Goal: Check status: Check status

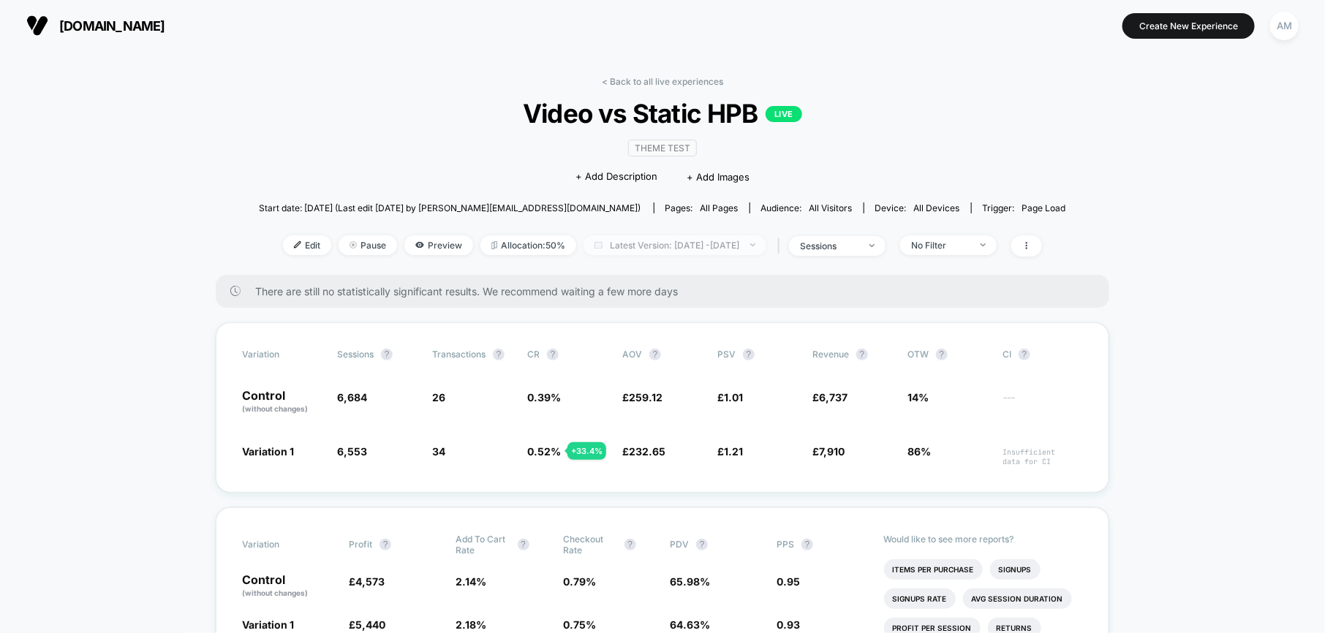
click at [614, 252] on span "Latest Version: [DATE] - [DATE]" at bounding box center [674, 245] width 183 height 20
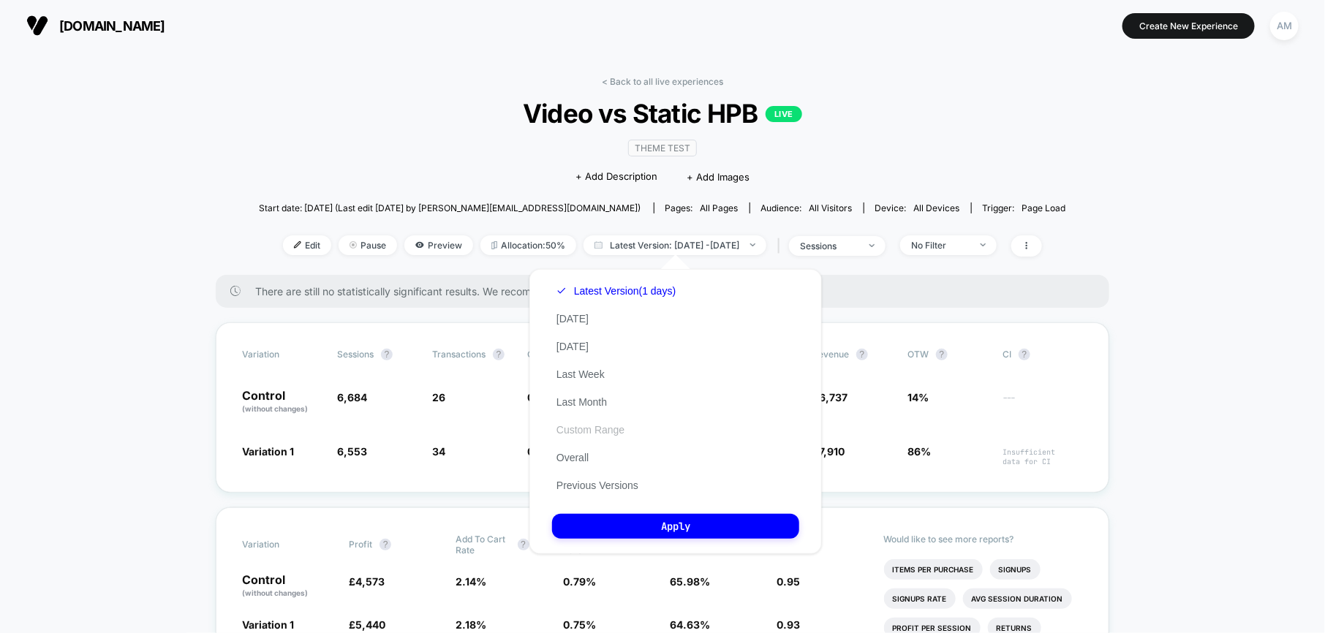
click at [604, 434] on button "Custom Range" at bounding box center [590, 429] width 77 height 13
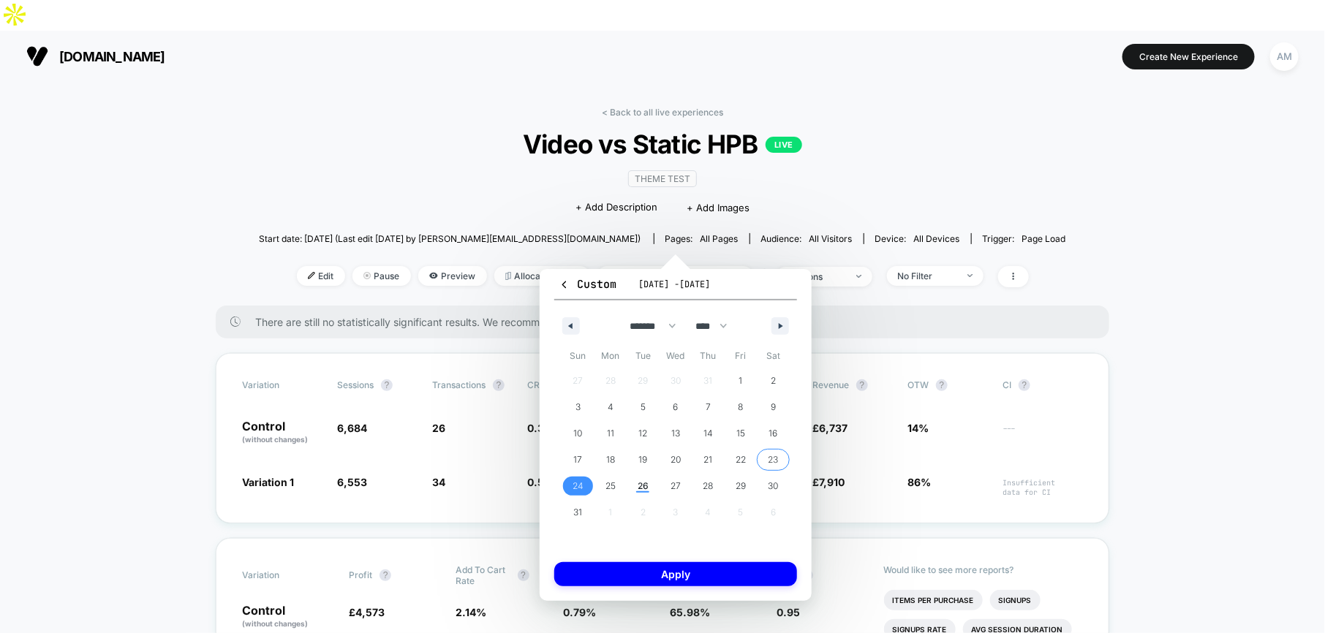
click at [774, 461] on span "23" at bounding box center [773, 460] width 10 height 26
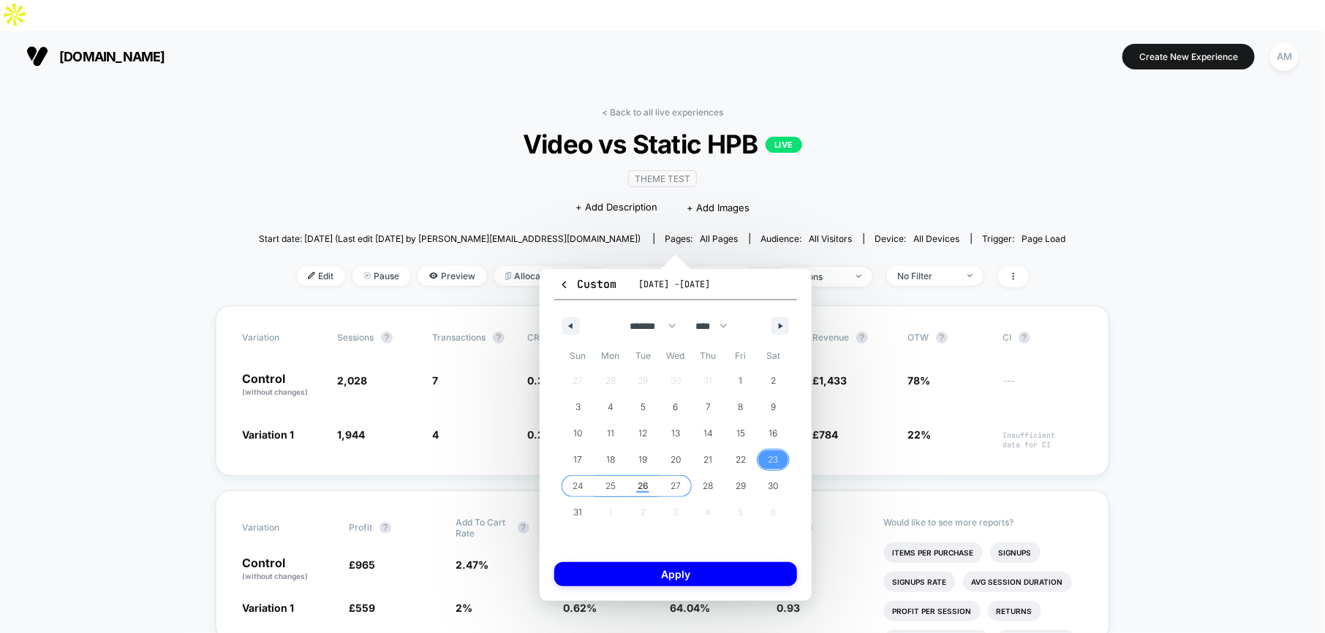
click at [671, 489] on span "27" at bounding box center [675, 486] width 10 height 26
click at [671, 596] on div "Custom [DATE] - [DATE] ******* ******** ***** ***** *** **** **** ****** ******…" at bounding box center [676, 435] width 272 height 332
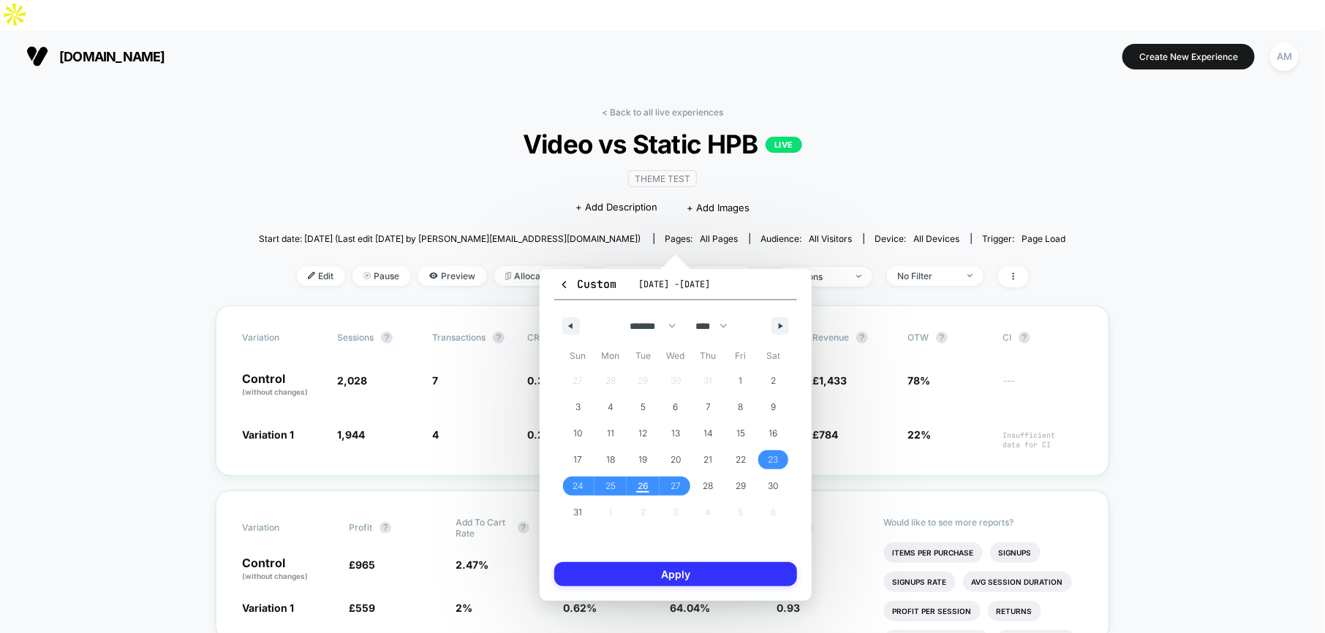
click at [669, 580] on button "Apply" at bounding box center [675, 574] width 243 height 24
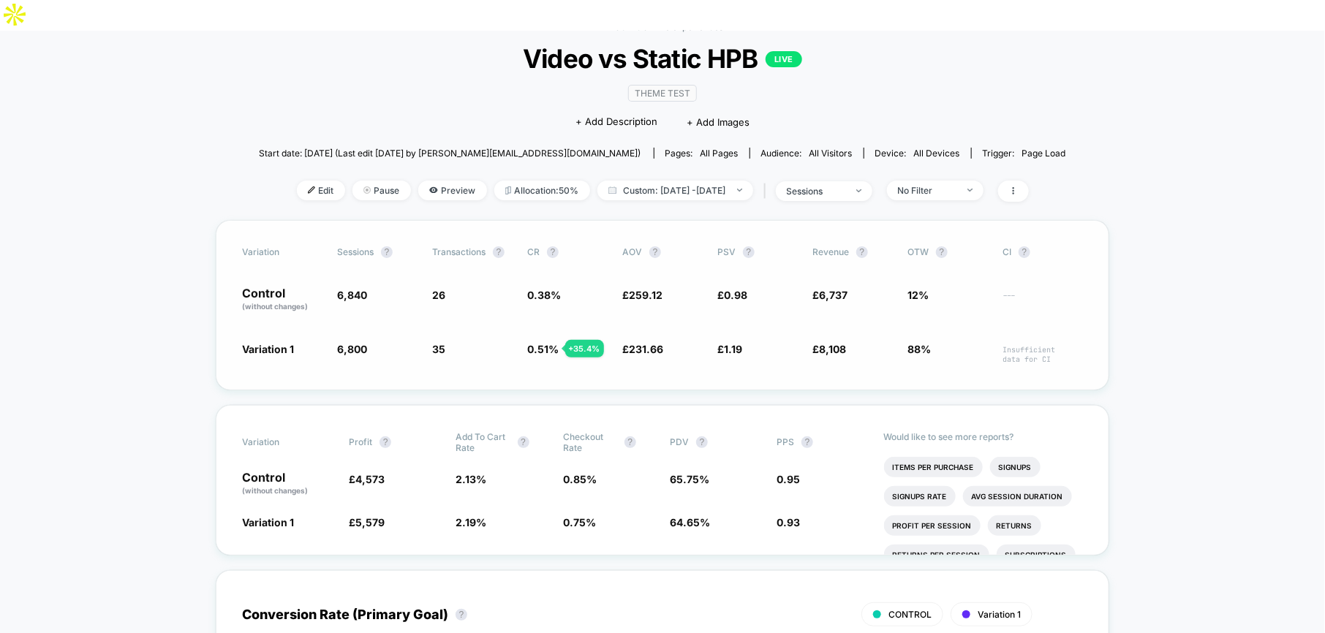
scroll to position [75, 0]
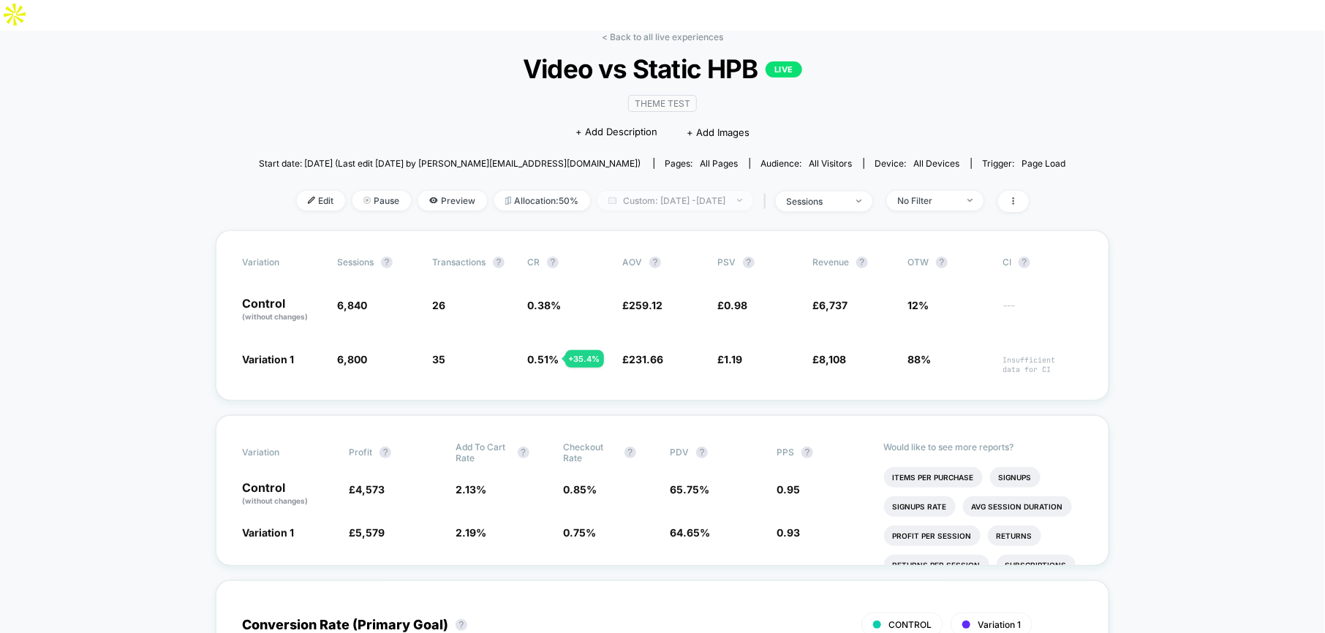
click at [622, 191] on span "Custom: [DATE] - [DATE]" at bounding box center [675, 201] width 156 height 20
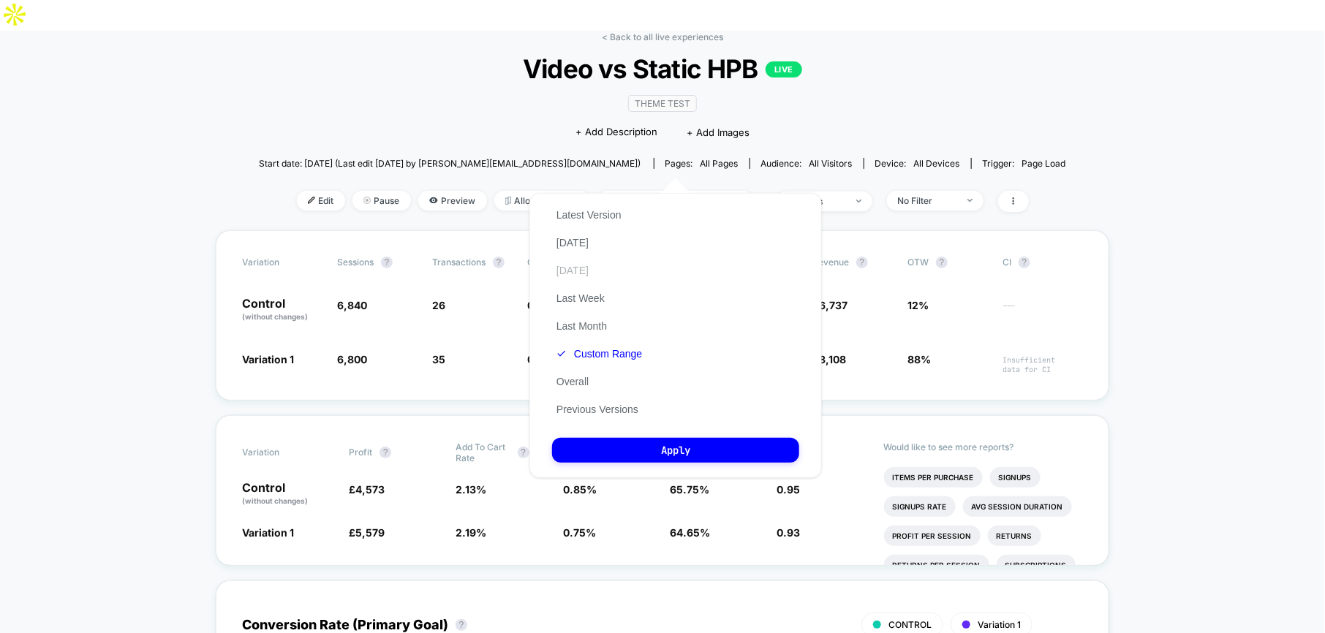
click at [593, 276] on button "[DATE]" at bounding box center [572, 270] width 41 height 13
click at [651, 464] on div "Latest Version [DATE] [DATE] Last Week Last Month Custom Range Overall Previous…" at bounding box center [675, 335] width 292 height 285
click at [648, 454] on button "Apply" at bounding box center [675, 450] width 247 height 25
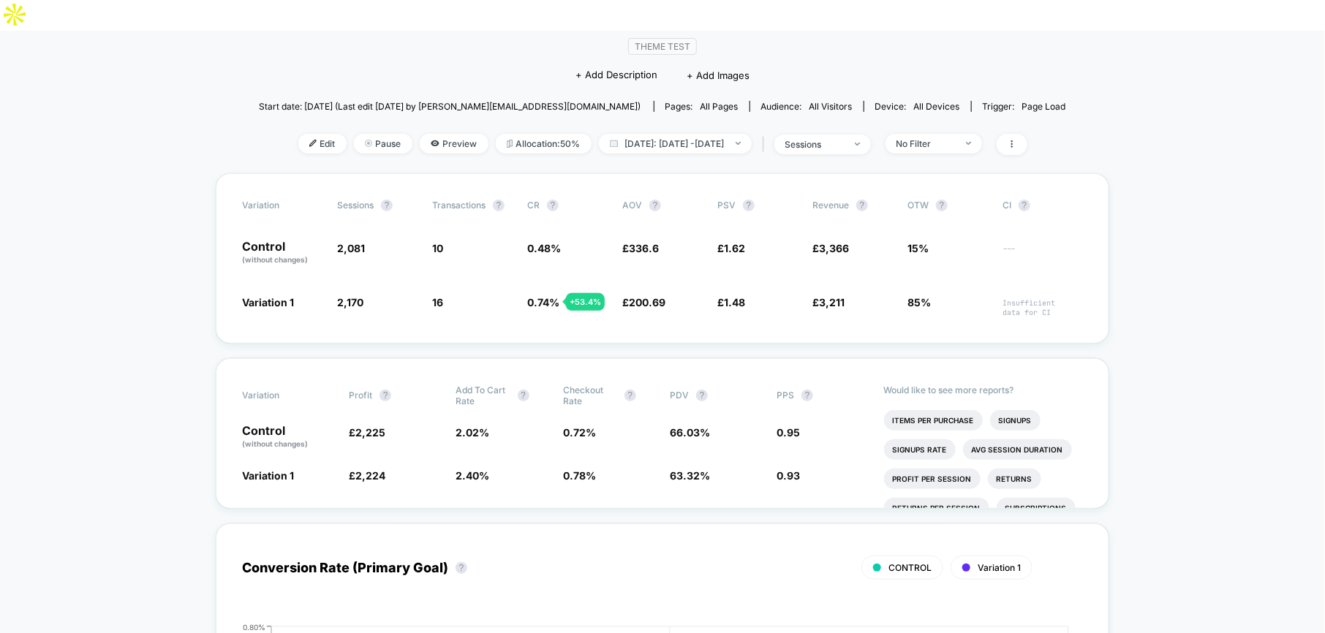
scroll to position [126, 0]
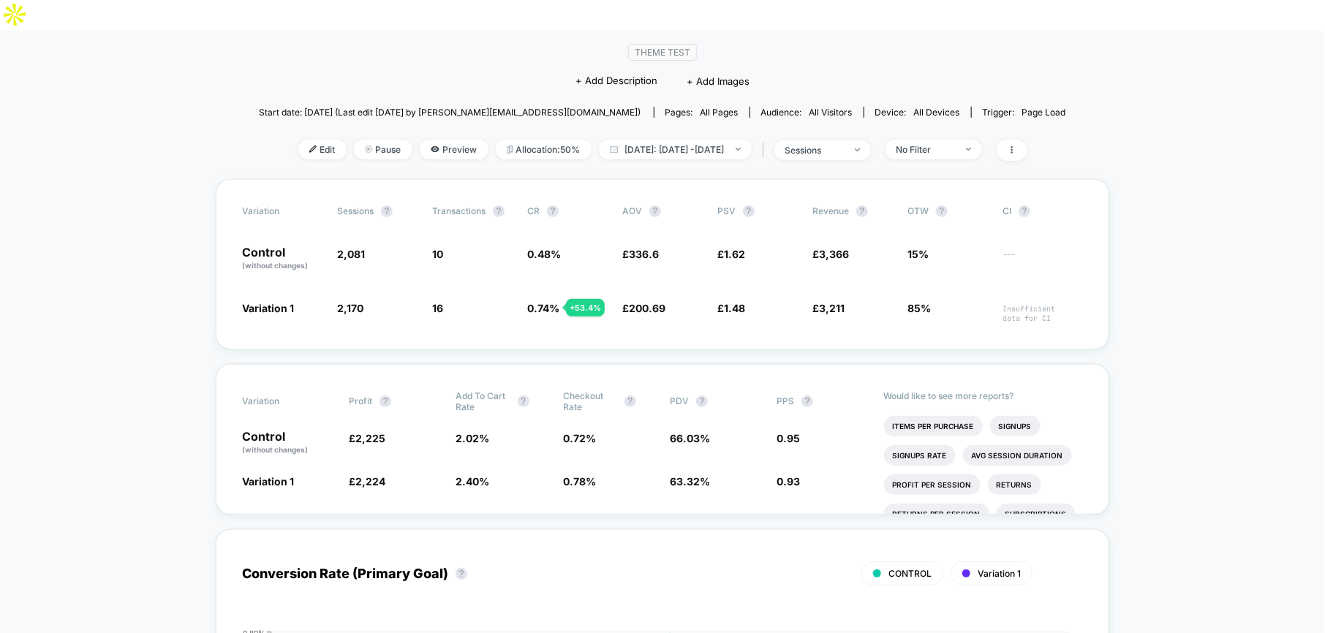
click at [689, 140] on span "[DATE]: [DATE] - [DATE]" at bounding box center [675, 150] width 153 height 20
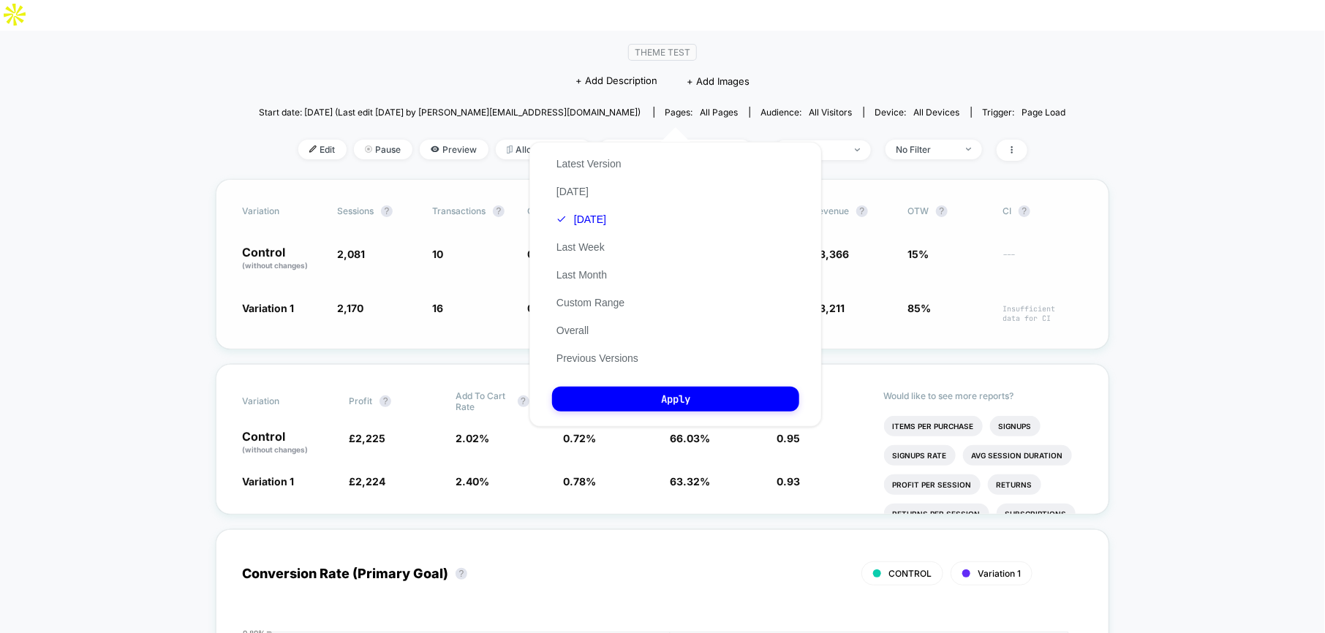
click at [296, 316] on div "Variation Sessions ? Transactions ? CR ? AOV ? PSV ? Revenue ? OTW ? CI ? Contr…" at bounding box center [662, 264] width 893 height 170
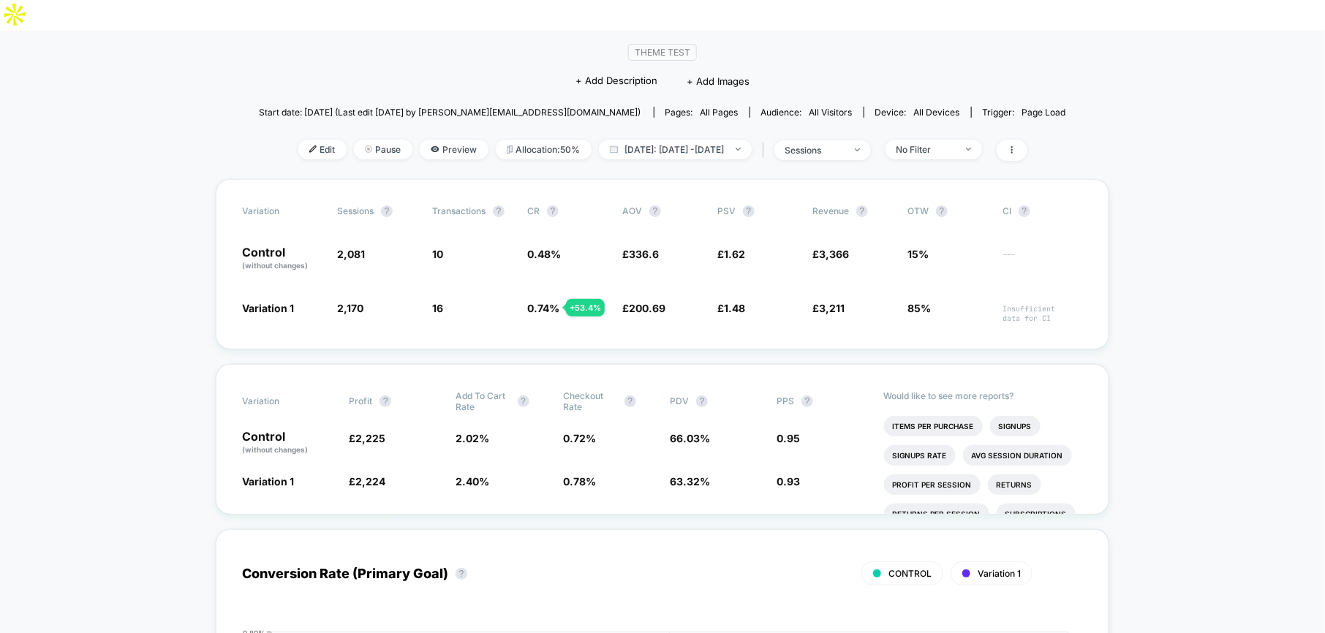
click at [488, 364] on div "Variation Profit ? Add To Cart Rate ? Checkout Rate ? PDV ? PPS ? Control (with…" at bounding box center [662, 439] width 893 height 151
click at [659, 317] on div "Variation Sessions ? Transactions ? CR ? AOV ? PSV ? Revenue ? OTW ? CI ? Contr…" at bounding box center [662, 264] width 893 height 170
click at [680, 140] on span "[DATE]: [DATE] - [DATE]" at bounding box center [675, 150] width 153 height 20
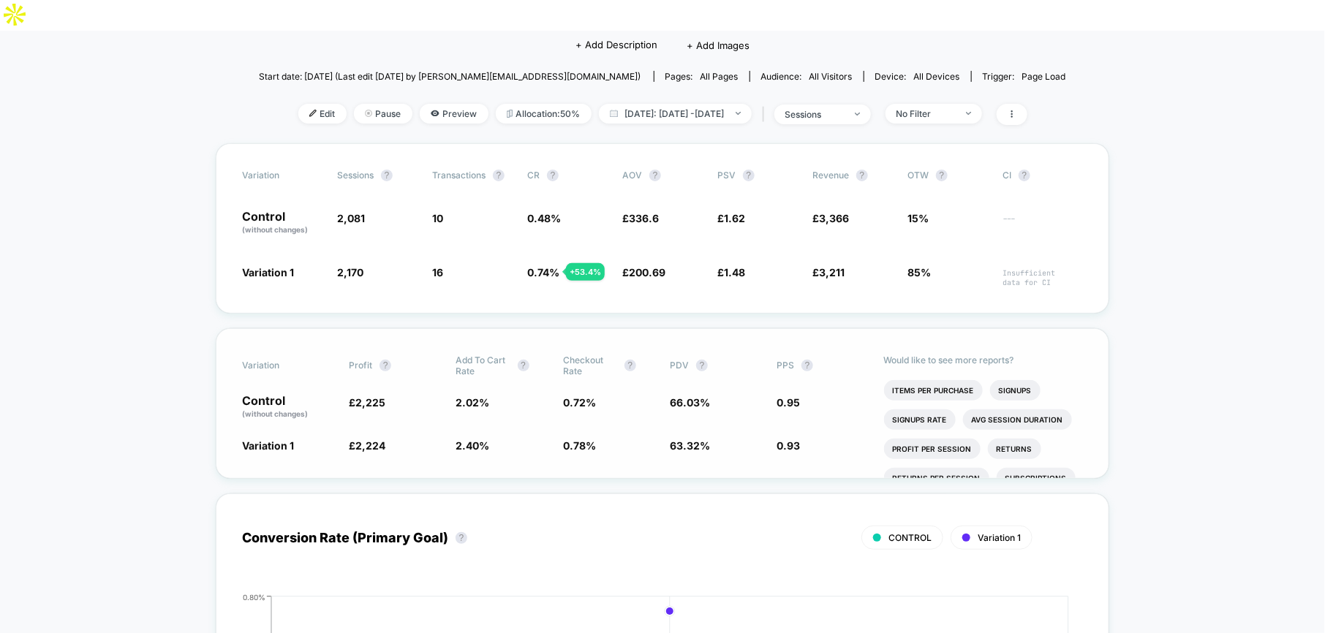
scroll to position [159, 0]
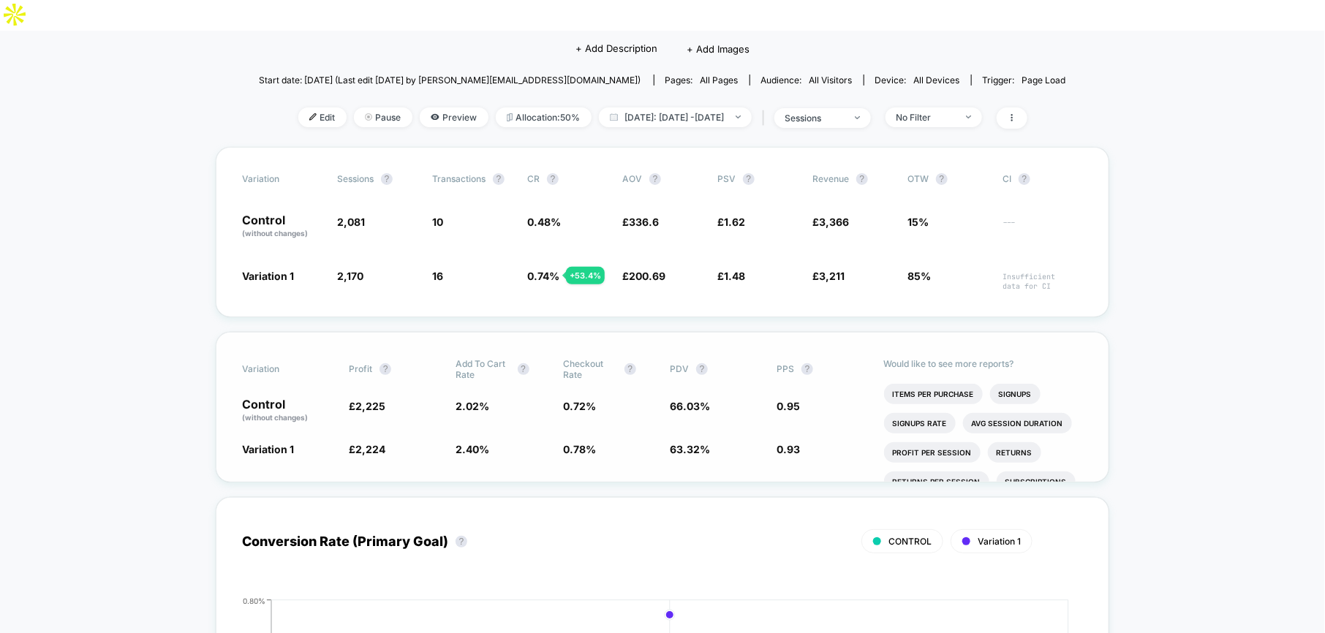
drag, startPoint x: 652, startPoint y: 241, endPoint x: 627, endPoint y: 309, distance: 72.6
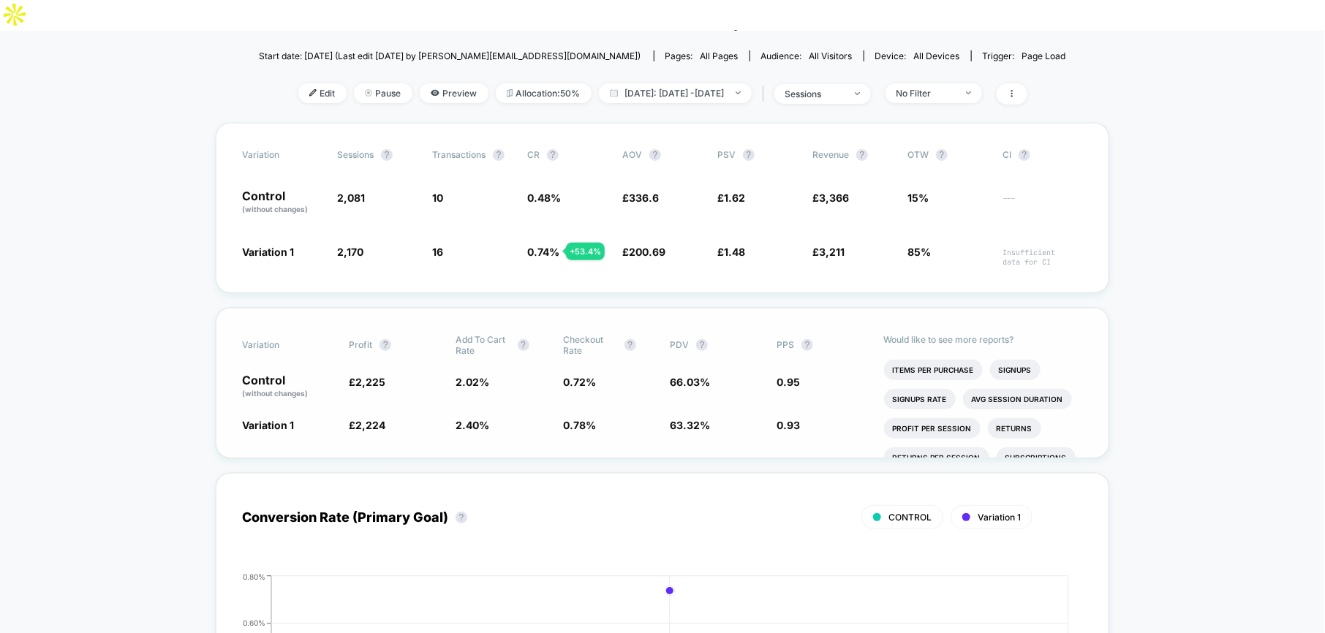
scroll to position [207, 0]
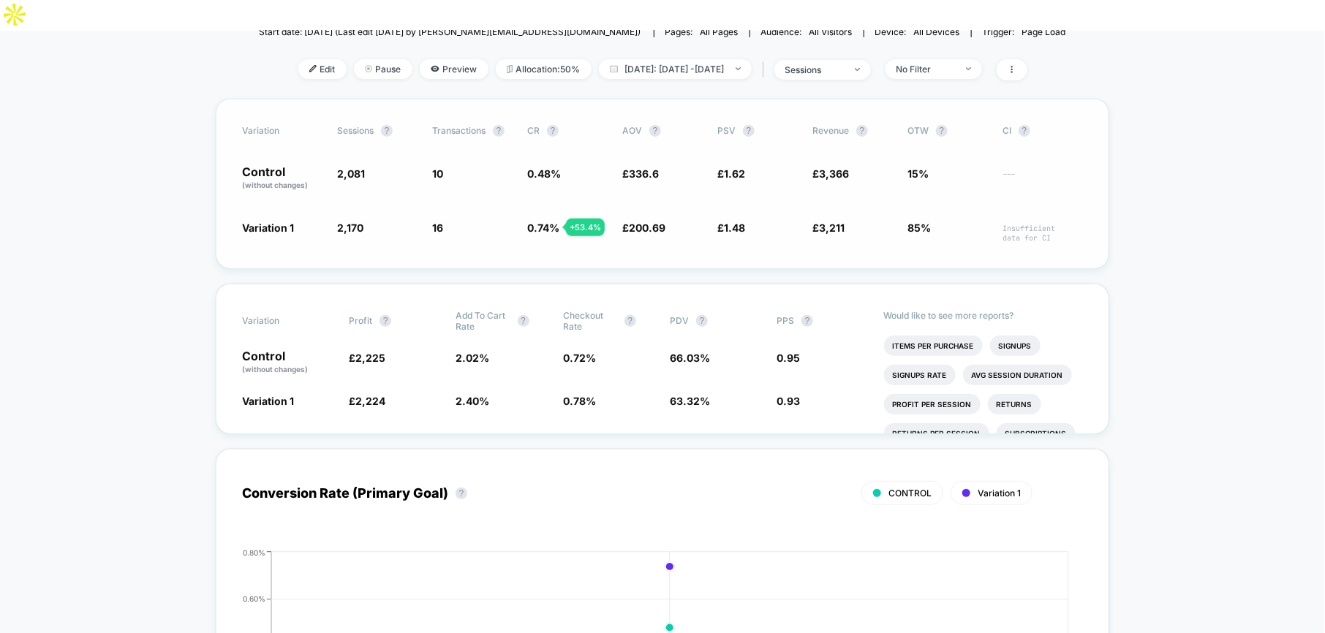
click at [698, 230] on div "Variation Sessions ? Transactions ? CR ? AOV ? PSV ? Revenue ? OTW ? CI ? Contr…" at bounding box center [662, 184] width 893 height 170
click at [698, 235] on div "Variation Sessions ? Transactions ? CR ? AOV ? PSV ? Revenue ? OTW ? CI ? Contr…" at bounding box center [662, 184] width 893 height 170
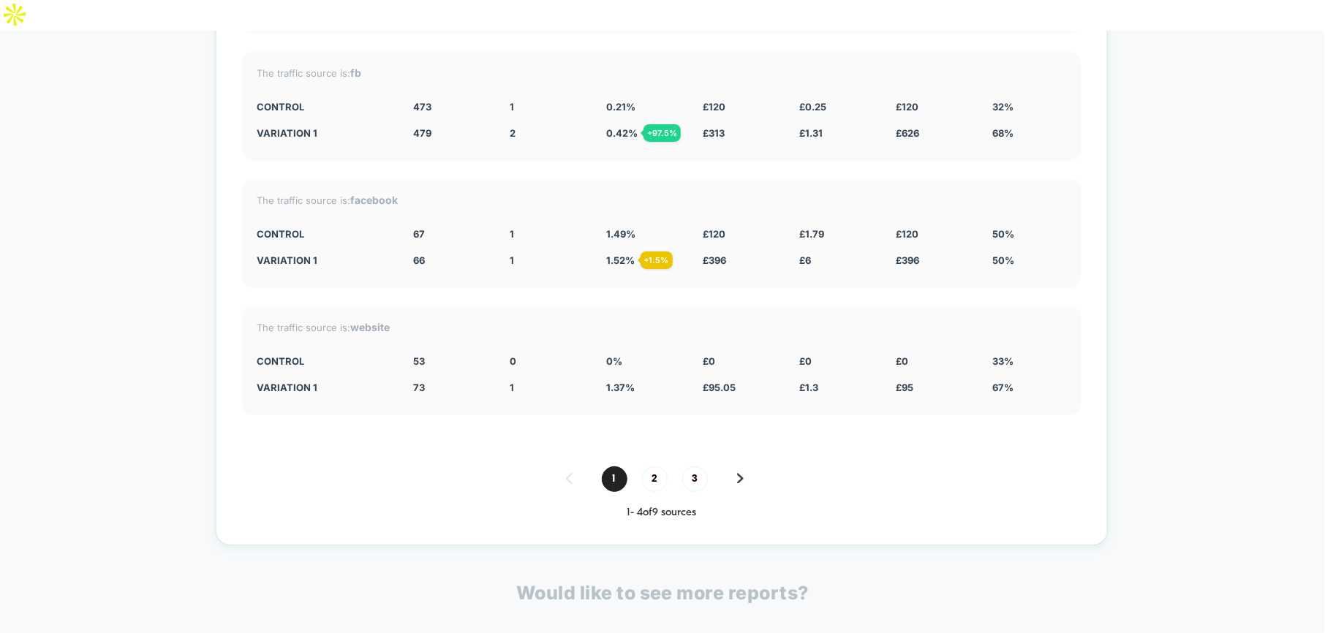
scroll to position [3949, 0]
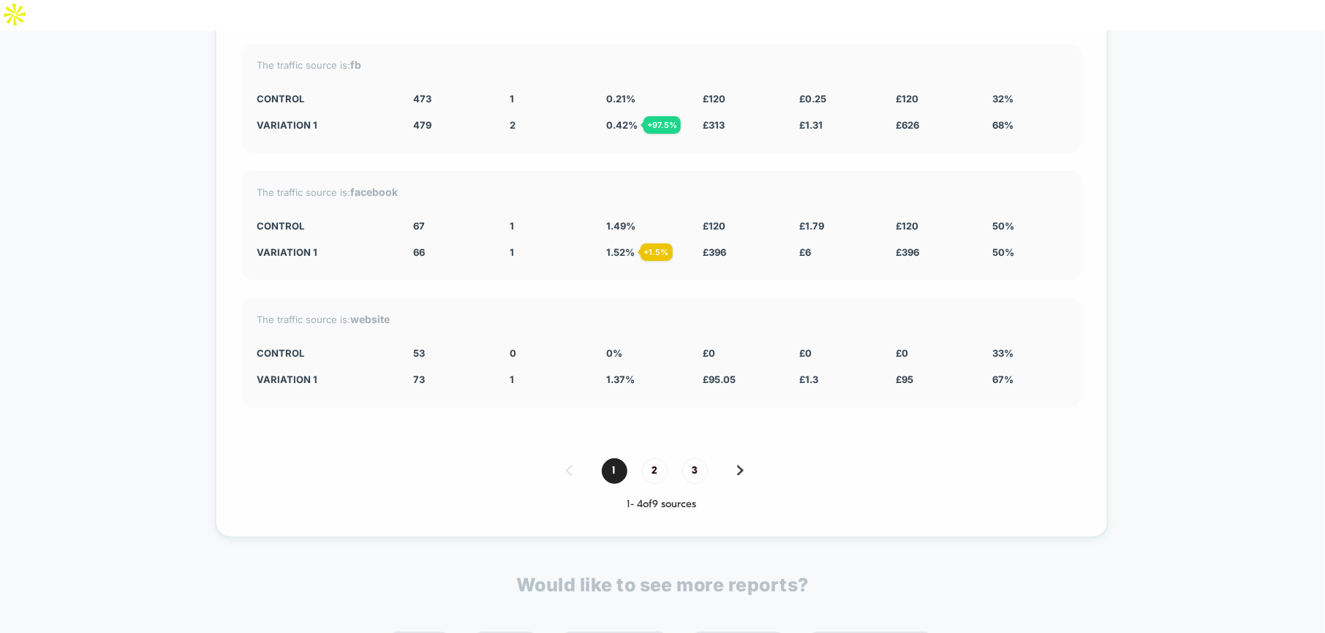
click at [646, 458] on div "1 2 3 1 - 4 of 9 sources" at bounding box center [661, 484] width 839 height 53
click at [650, 458] on span "2" at bounding box center [655, 471] width 26 height 26
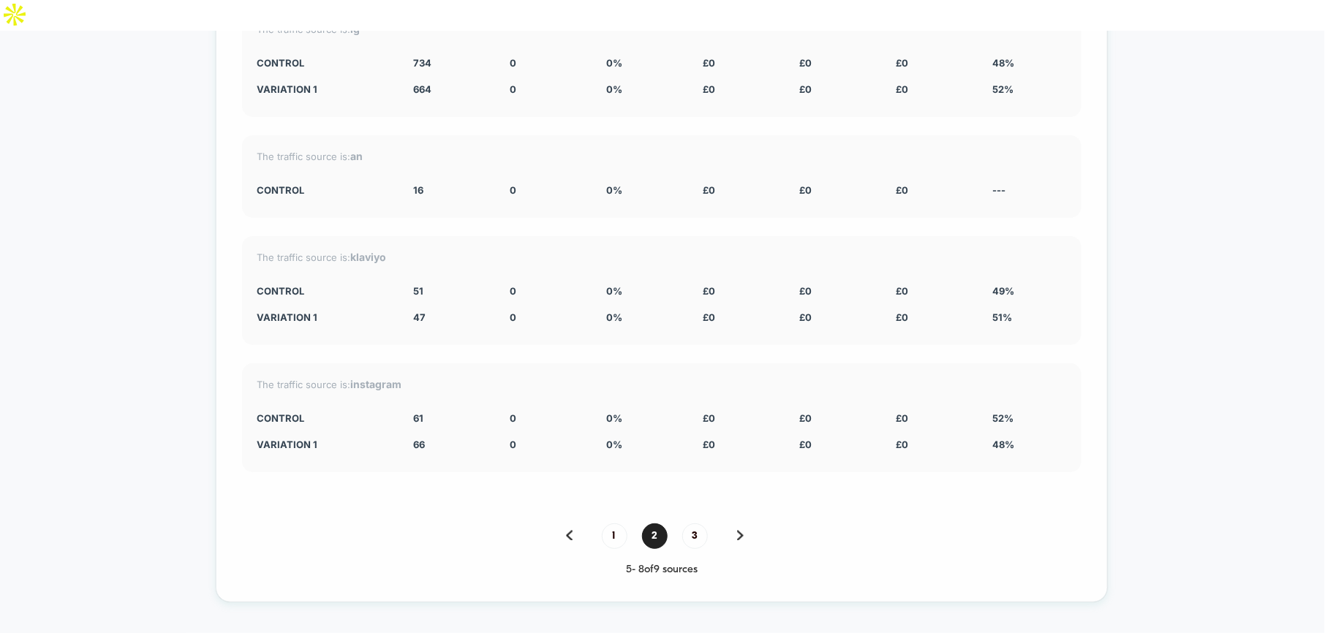
scroll to position [3884, 0]
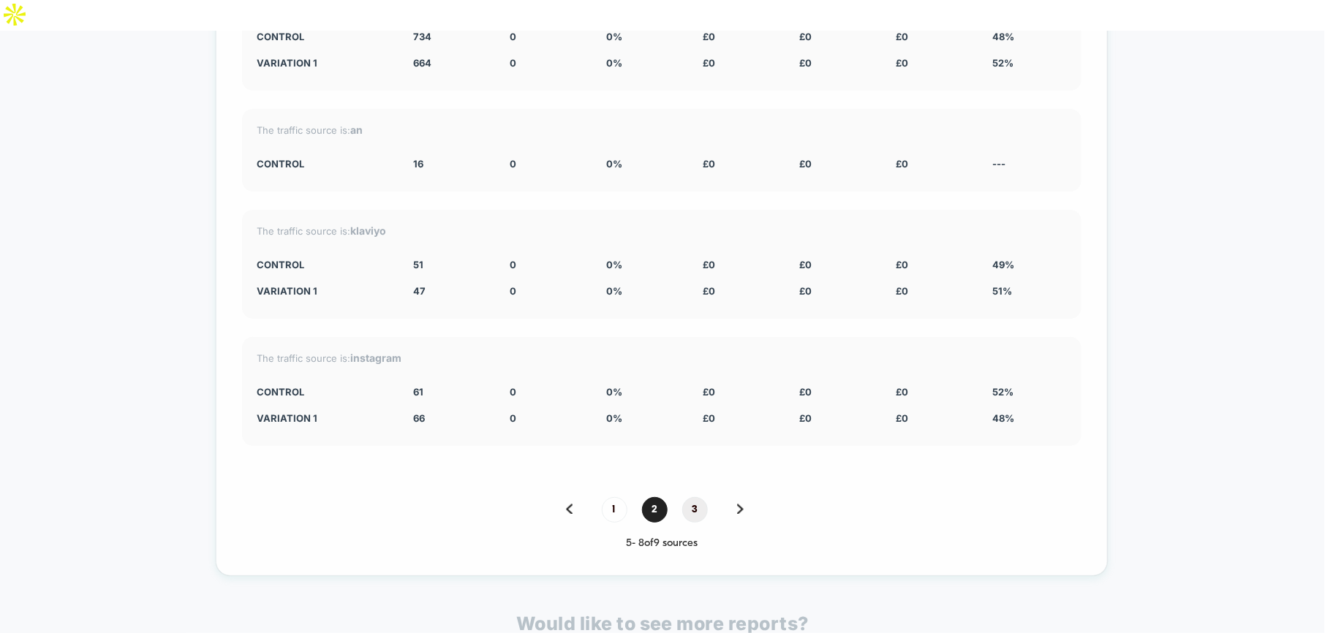
click at [685, 497] on span "3" at bounding box center [695, 510] width 26 height 26
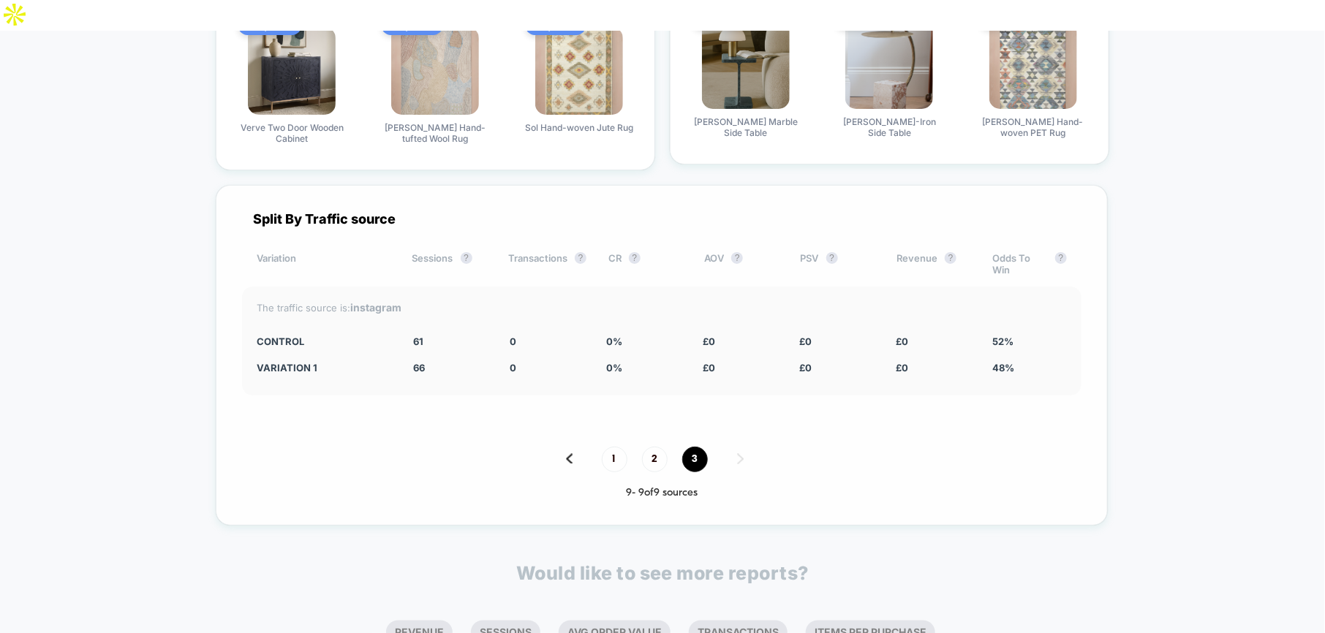
scroll to position [3554, 0]
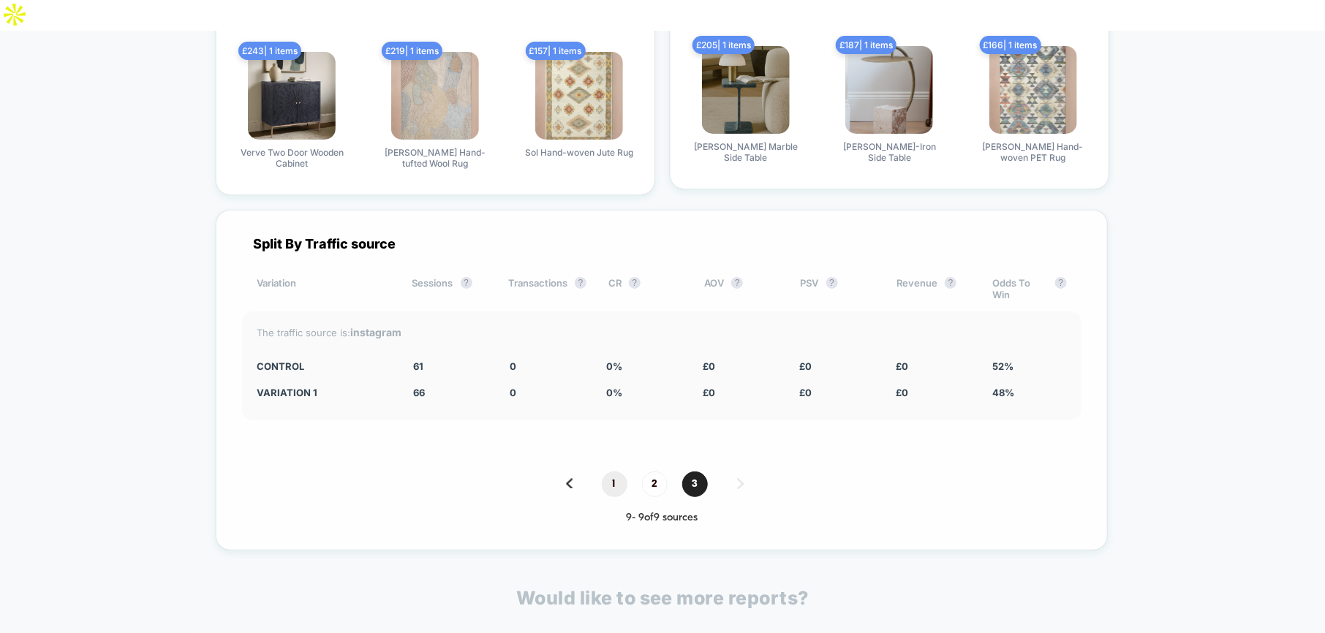
click at [613, 472] on span "1" at bounding box center [615, 485] width 26 height 26
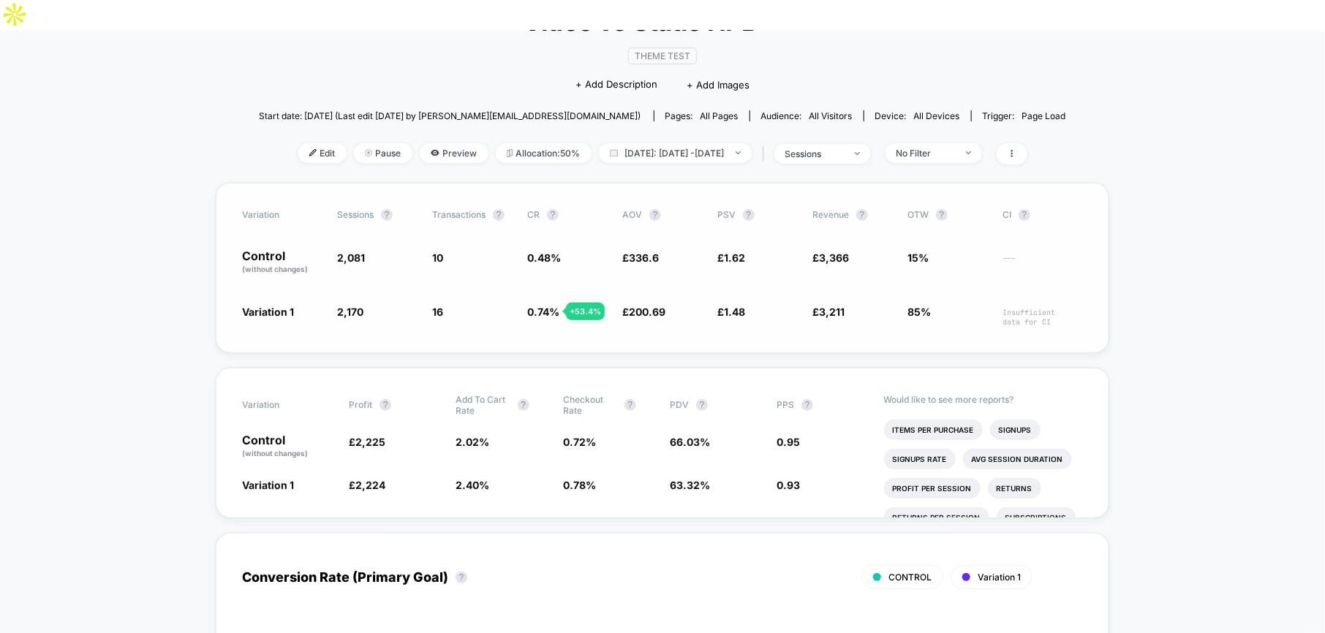
scroll to position [128, 0]
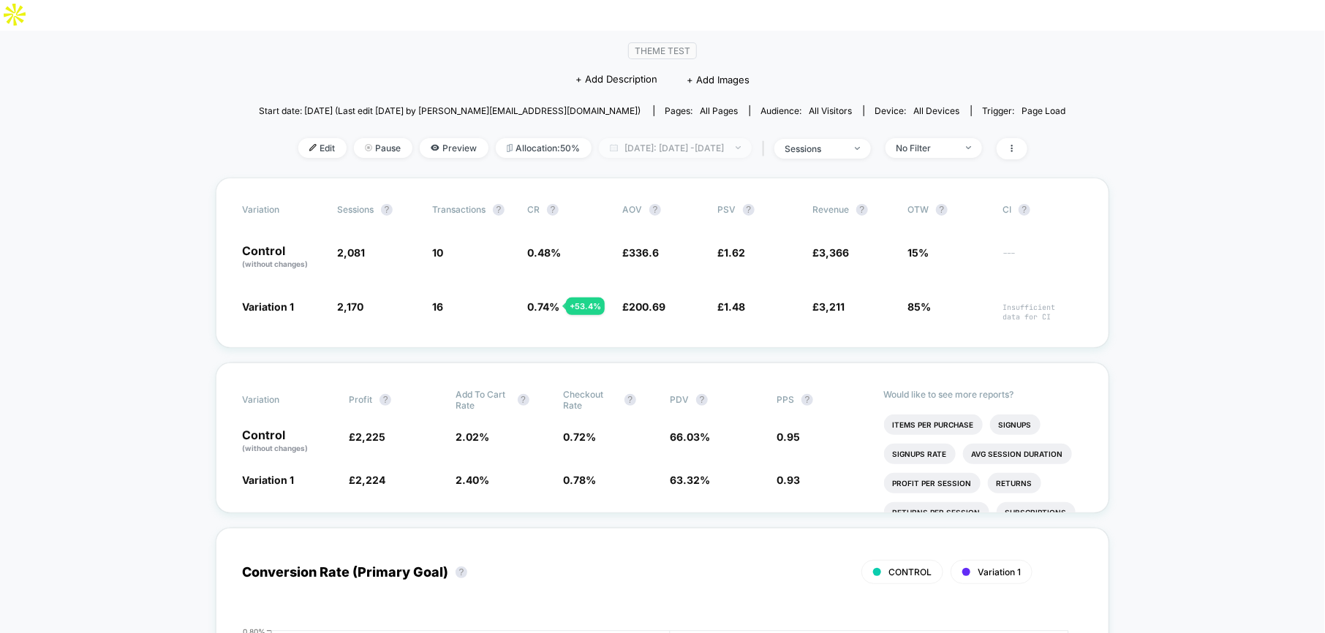
click at [655, 138] on span "[DATE]: [DATE] - [DATE]" at bounding box center [675, 148] width 153 height 20
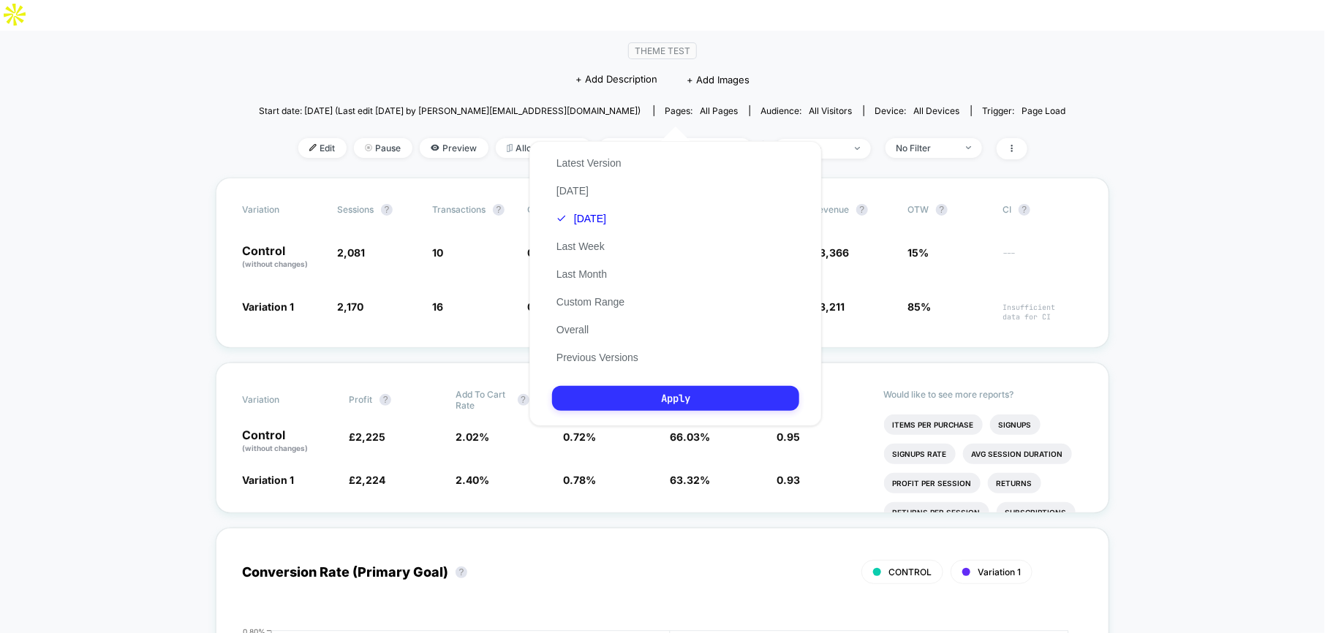
click at [643, 404] on button "Apply" at bounding box center [675, 398] width 247 height 25
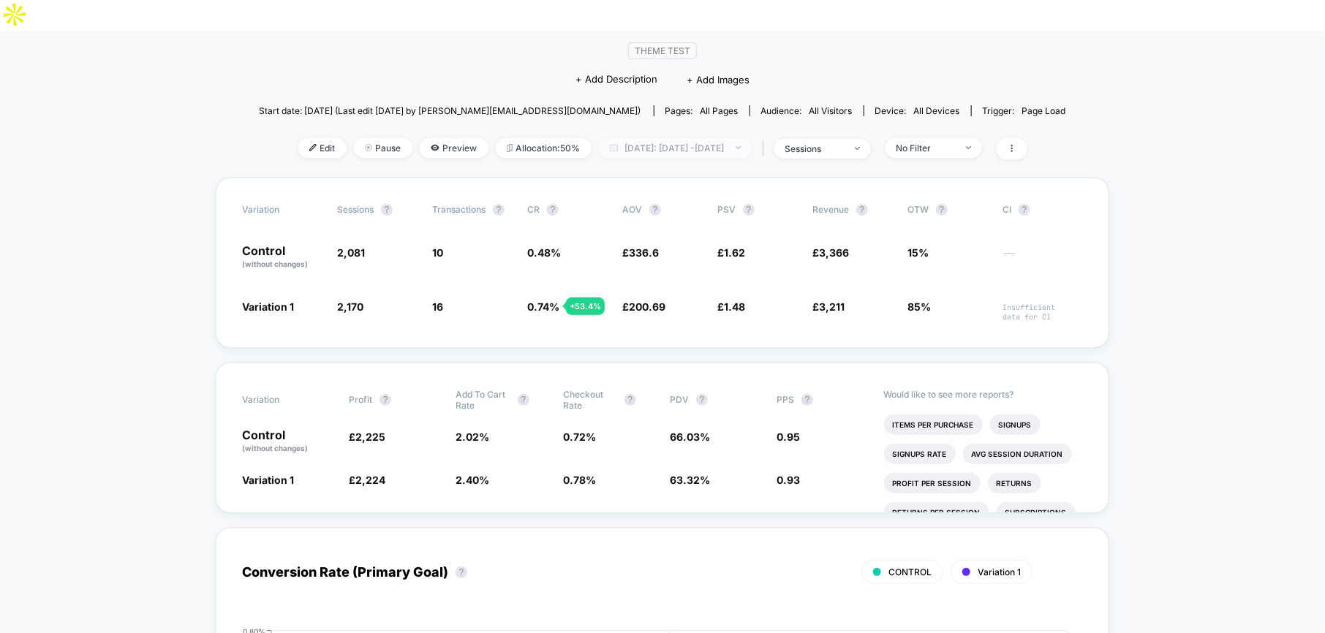
click at [694, 138] on span "[DATE]: [DATE] - [DATE]" at bounding box center [675, 148] width 153 height 20
select select "*"
select select "****"
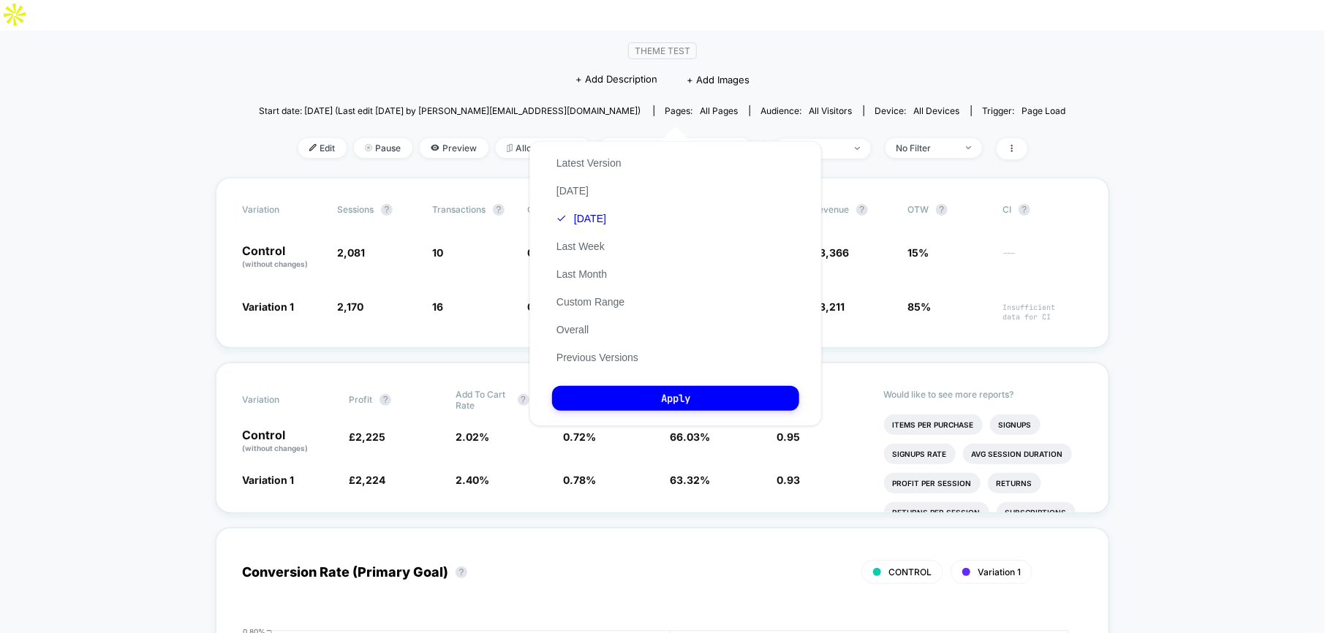
click at [555, 295] on div "Latest Version [DATE] [DATE] Last Week Last Month Custom Range Overall Previous…" at bounding box center [597, 260] width 91 height 222
click at [572, 305] on button "Custom Range" at bounding box center [590, 301] width 77 height 13
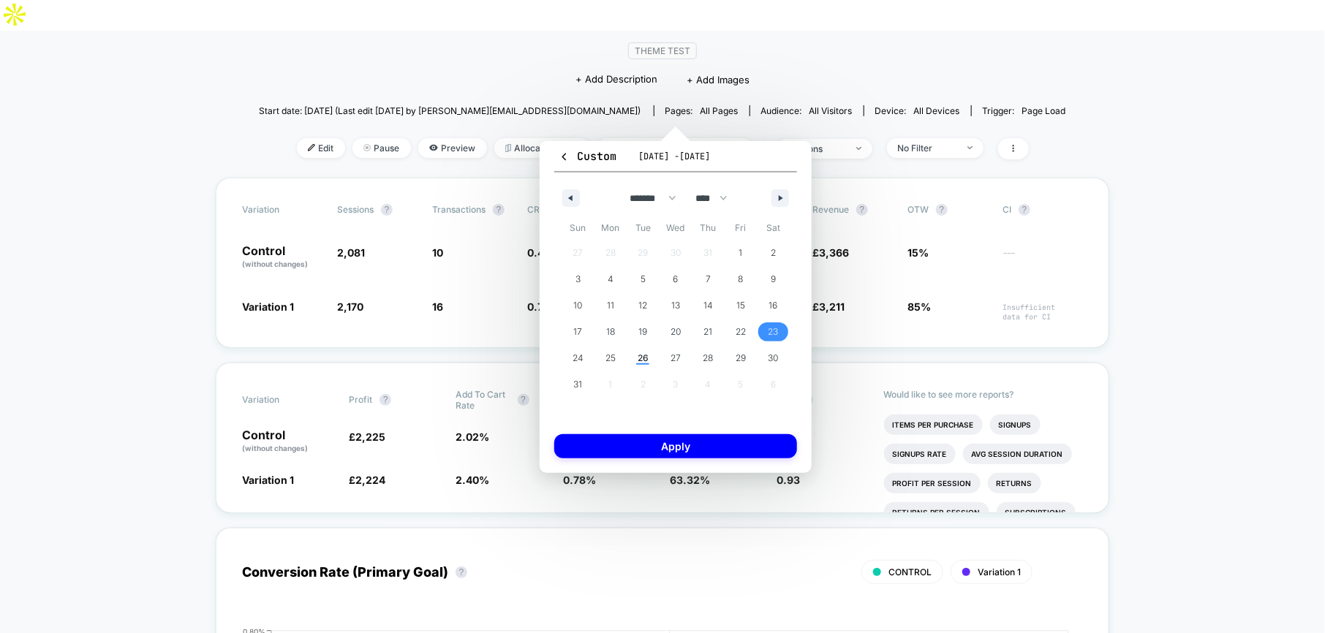
click at [761, 332] on span "23" at bounding box center [773, 331] width 33 height 19
click at [607, 355] on span "25" at bounding box center [610, 358] width 10 height 26
click at [662, 447] on button "Apply" at bounding box center [675, 446] width 243 height 24
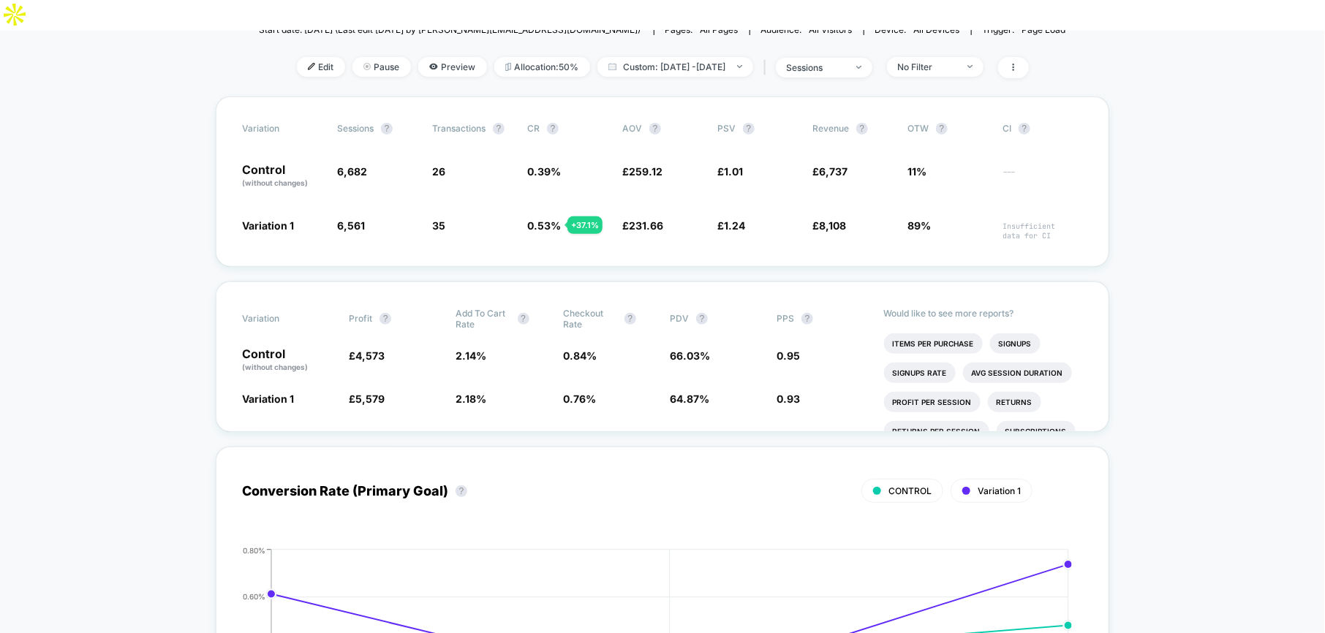
scroll to position [207, 0]
